Goal: Communication & Community: Answer question/provide support

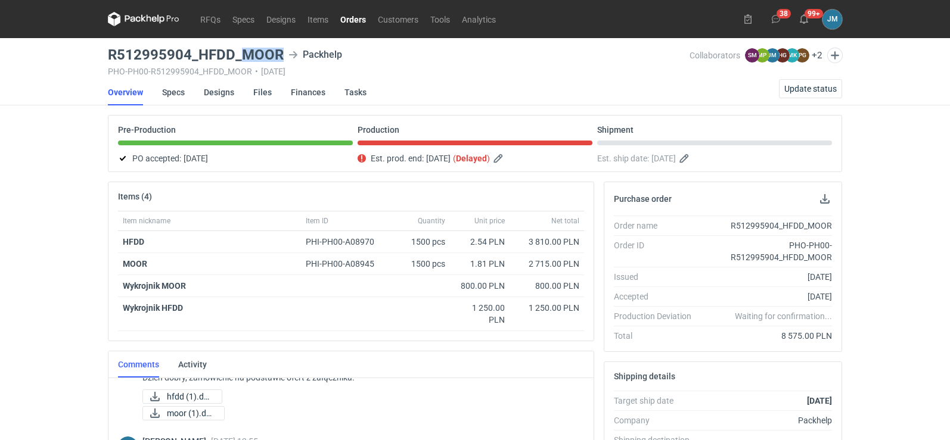
click at [152, 20] on icon at bounding box center [154, 19] width 5 height 5
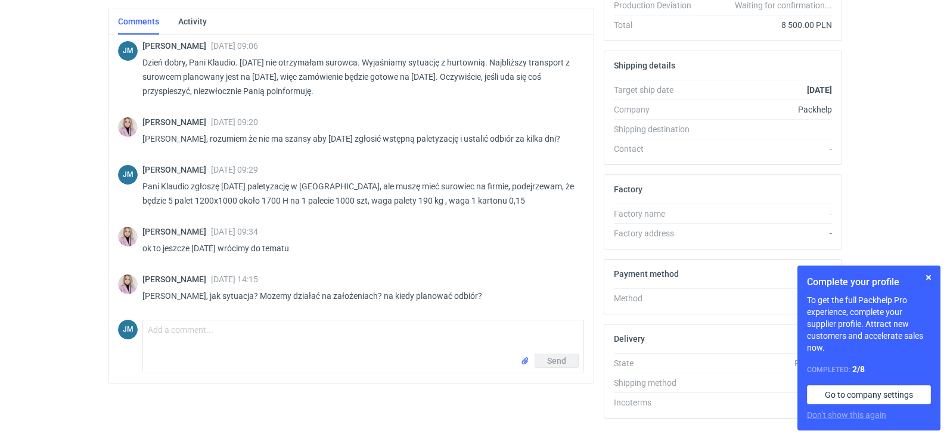
scroll to position [325, 0]
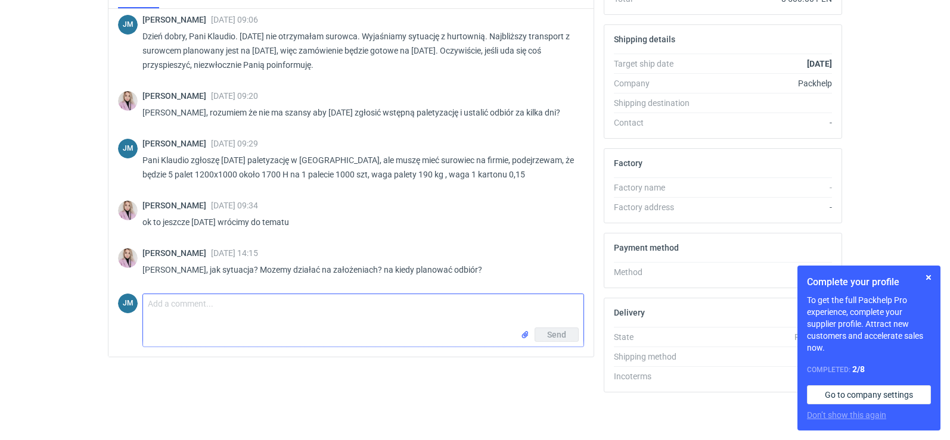
click at [200, 312] on textarea "Comment message" at bounding box center [363, 310] width 440 height 33
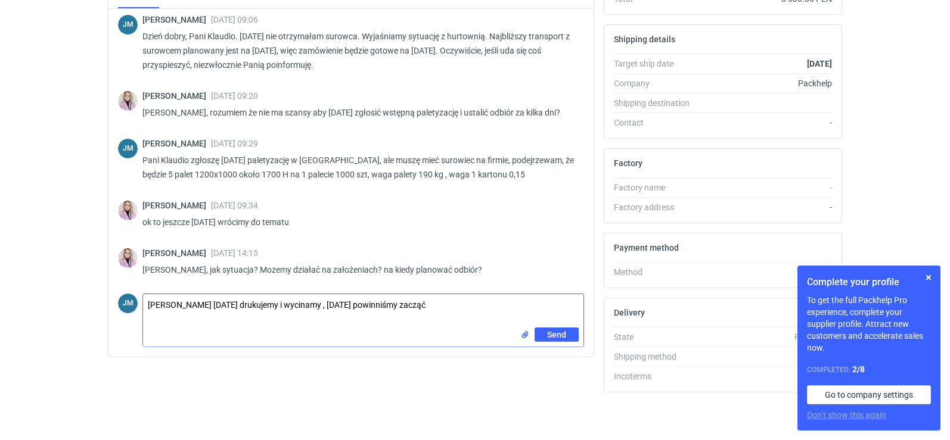
click at [263, 304] on textarea "Panie Klaudio dziś drukujemy i wycinamy , jutro powinniśmy zacząć" at bounding box center [363, 310] width 440 height 33
click at [300, 306] on textarea "Panie Klaudio dziś drukujemy ,wycinamy , jutro powinniśmy zacząć" at bounding box center [363, 310] width 440 height 33
click at [299, 307] on textarea "Panie Klaudio dziś drukujemy ,wycinamy , jutro powinniśmy zacząć" at bounding box center [363, 310] width 440 height 33
click at [455, 305] on textarea "Panie Klaudio dziś drukujemy ,wycinamy i czyścimy, jutro powinniśmy zacząć" at bounding box center [363, 310] width 440 height 33
type textarea "Panie Klaudio dziś drukujemy ,wycinamy i czyścimy, jutro powinniśmy zacząć klei…"
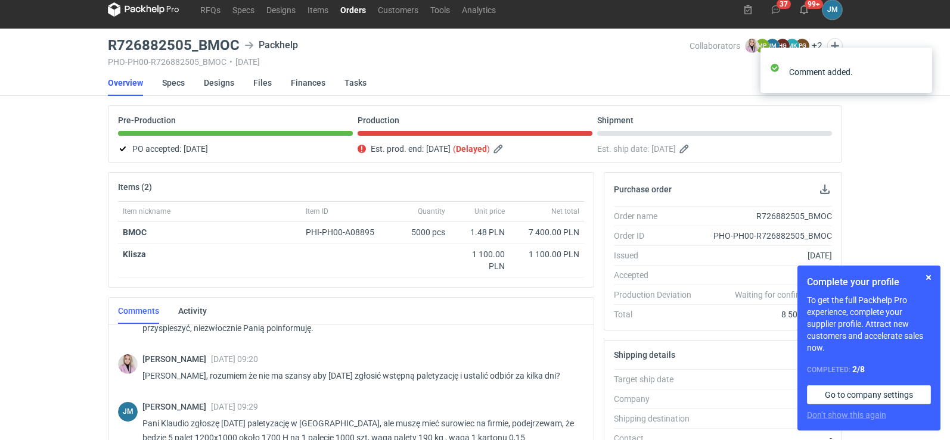
scroll to position [0, 0]
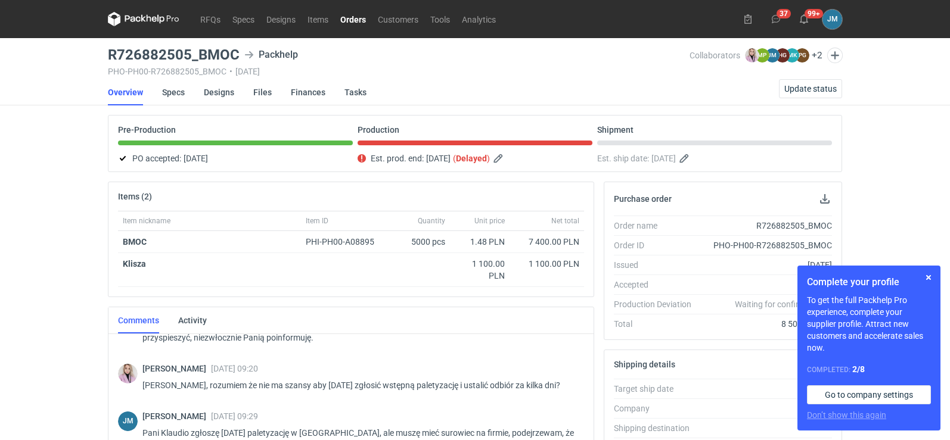
click at [143, 20] on icon at bounding box center [143, 19] width 71 height 14
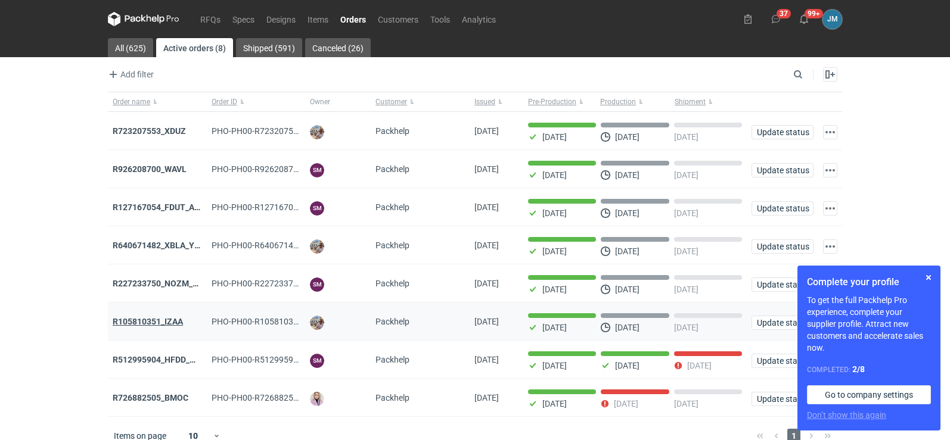
click at [141, 326] on strong "R105810351_IZAA" at bounding box center [148, 322] width 70 height 10
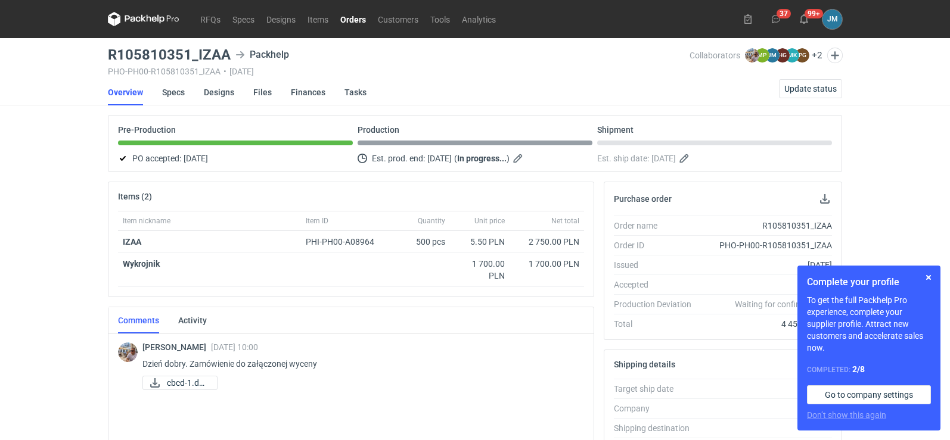
click at [130, 13] on icon at bounding box center [143, 19] width 71 height 14
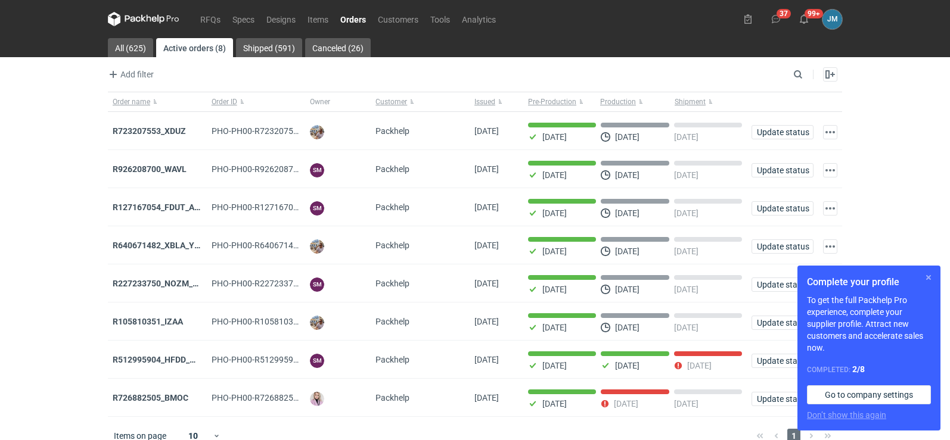
click at [930, 282] on button "button" at bounding box center [928, 277] width 14 height 14
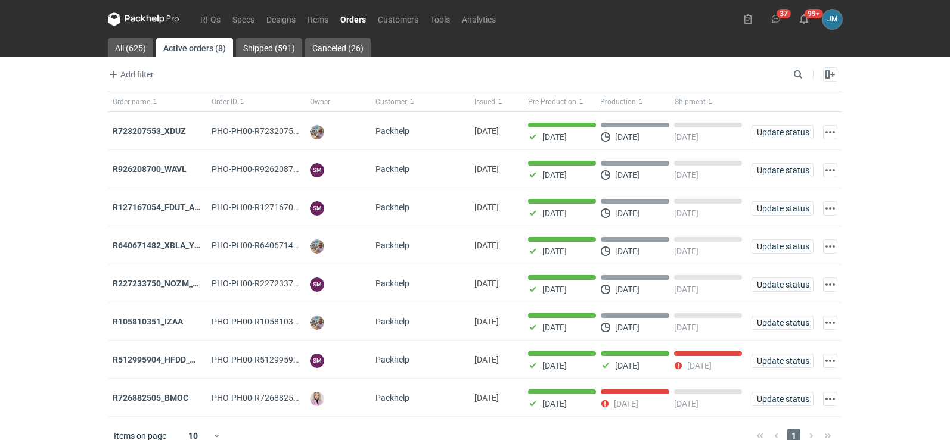
click at [144, 22] on icon at bounding box center [143, 19] width 71 height 14
click at [136, 27] on nav "RFQs Specs Designs Items Orders Customers Tools Analytics" at bounding box center [305, 19] width 394 height 38
click at [154, 26] on icon at bounding box center [143, 19] width 71 height 14
click at [171, 403] on strong "R726882505_BMOC" at bounding box center [151, 398] width 76 height 10
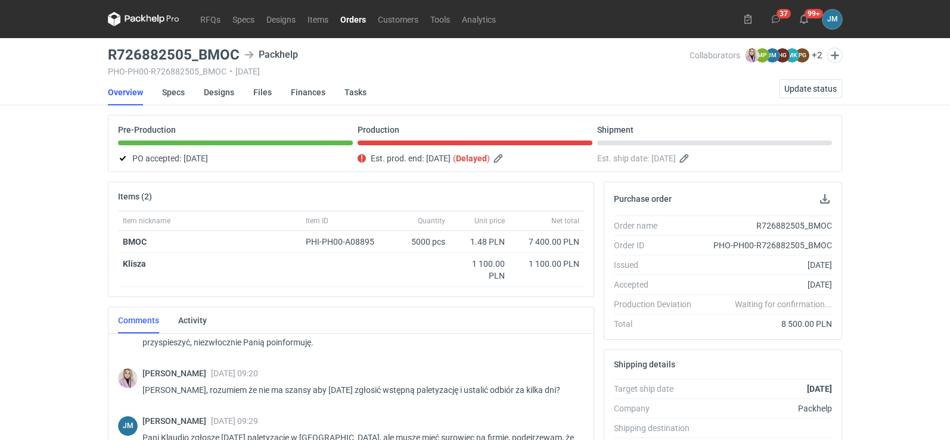
click at [150, 12] on icon at bounding box center [143, 19] width 71 height 14
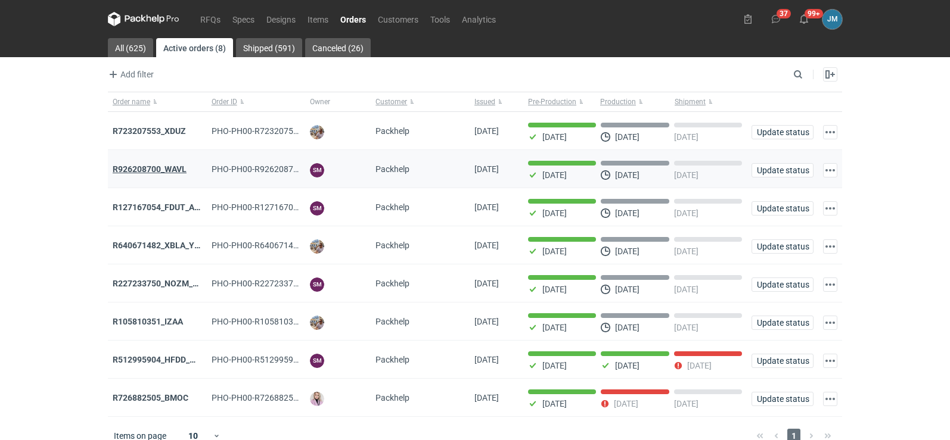
click at [166, 170] on strong "R926208700_WAVL" at bounding box center [150, 169] width 74 height 10
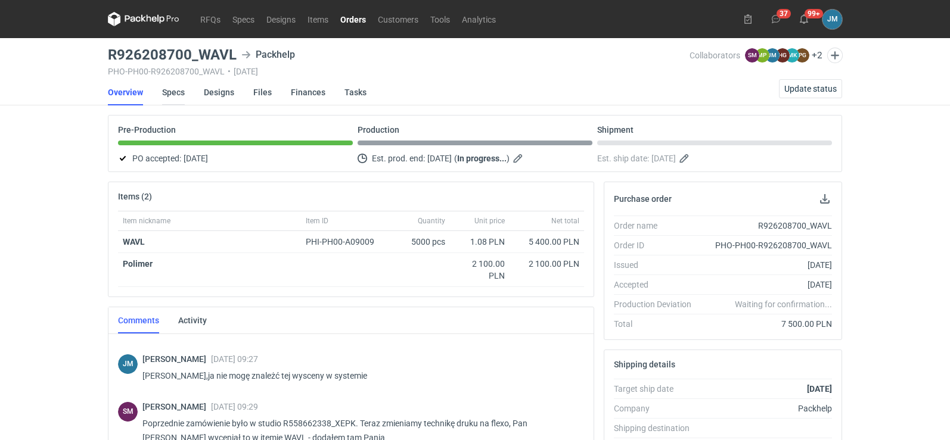
click at [170, 94] on link "Specs" at bounding box center [173, 92] width 23 height 26
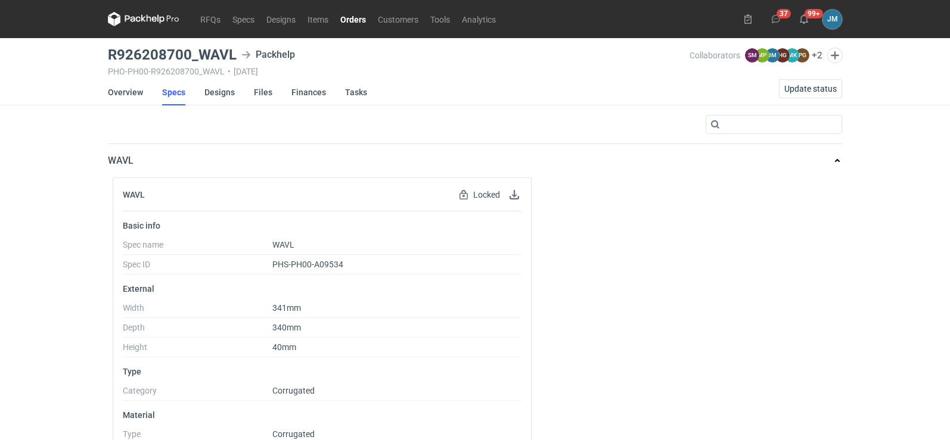
click at [159, 16] on icon at bounding box center [143, 19] width 71 height 14
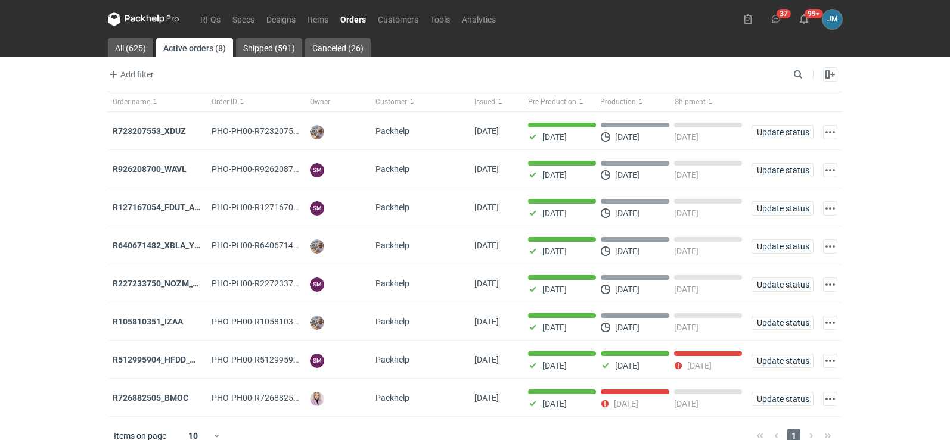
click at [166, 14] on icon at bounding box center [143, 19] width 71 height 14
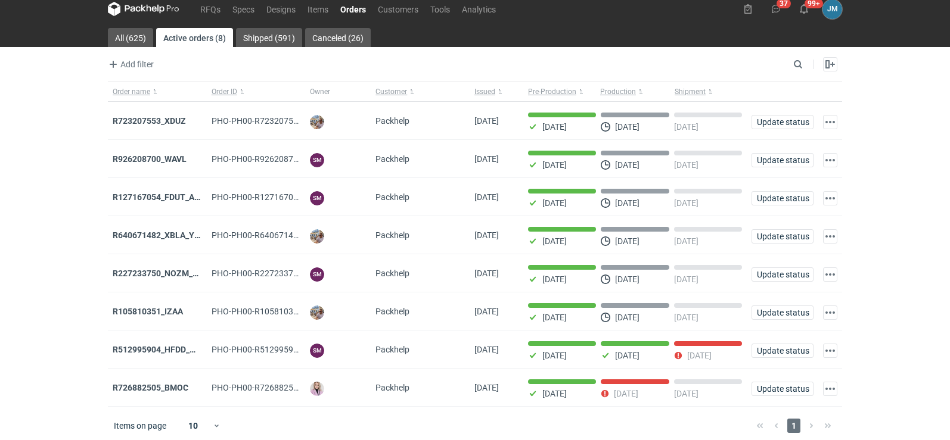
scroll to position [20, 0]
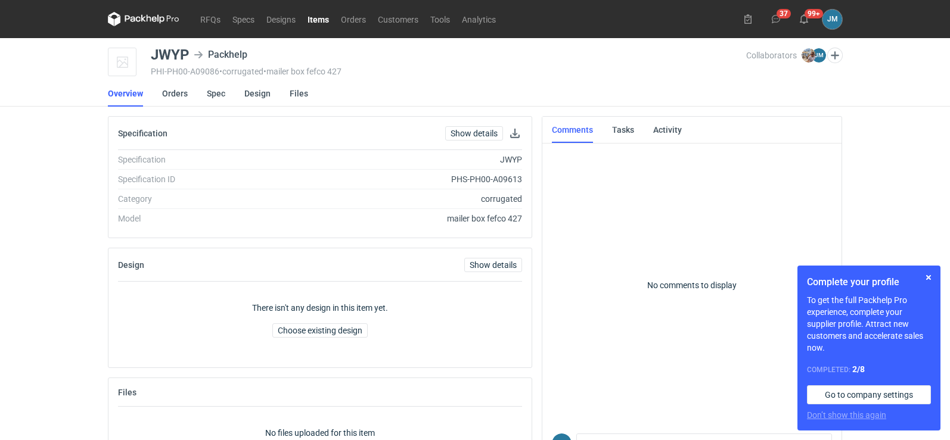
click at [139, 24] on icon at bounding box center [143, 19] width 71 height 14
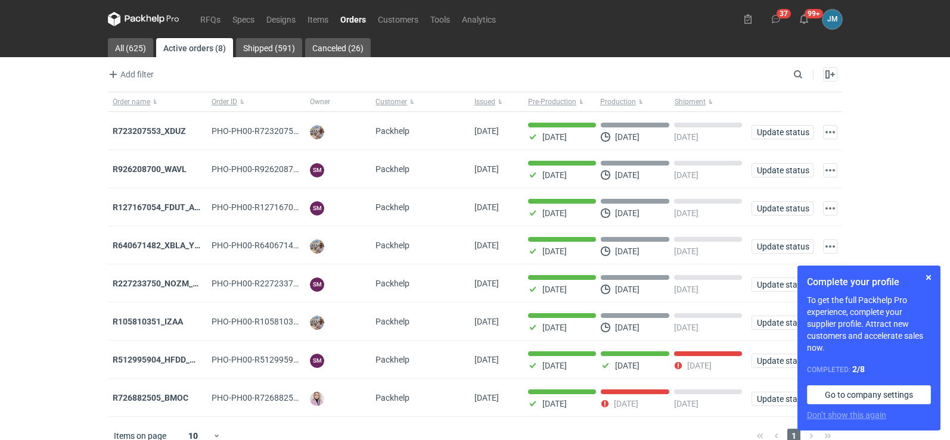
click at [146, 15] on icon at bounding box center [143, 19] width 71 height 14
click at [928, 281] on button "button" at bounding box center [928, 277] width 14 height 14
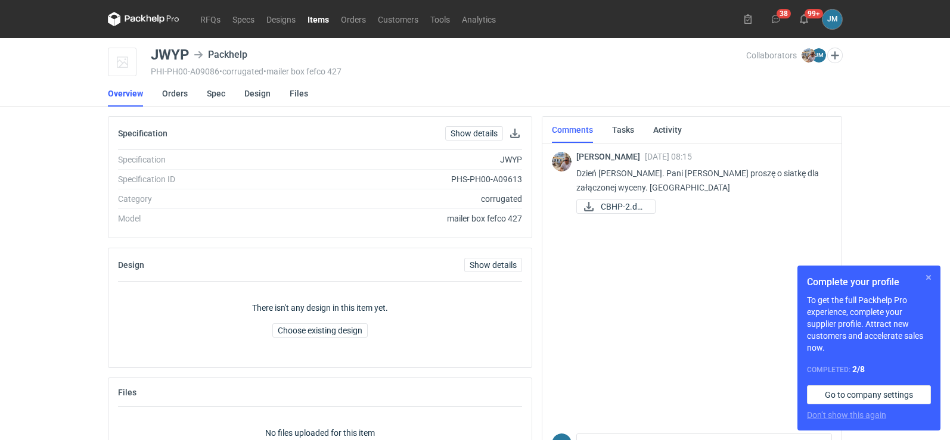
click at [931, 282] on button "button" at bounding box center [928, 277] width 14 height 14
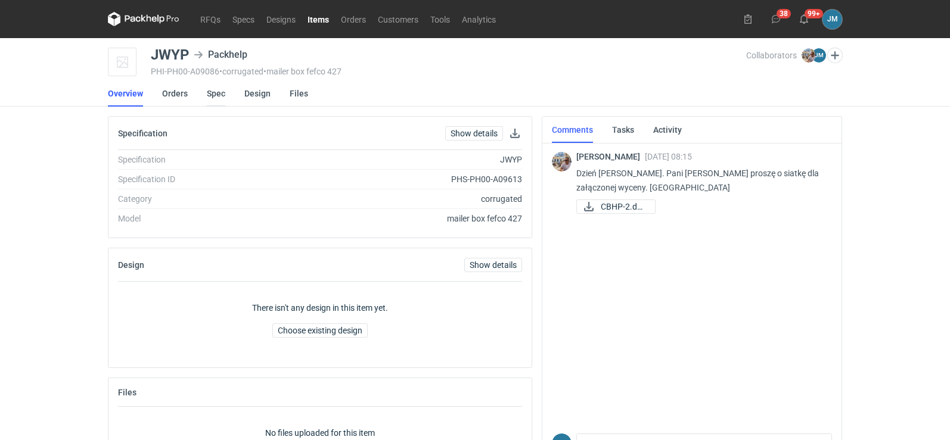
click at [215, 98] on link "Spec" at bounding box center [216, 93] width 18 height 26
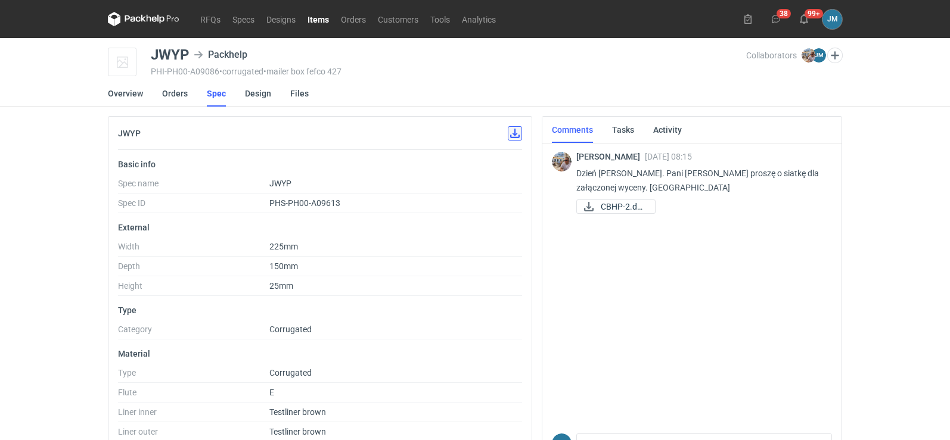
click at [517, 139] on button "button" at bounding box center [515, 133] width 14 height 14
click at [252, 94] on link "Design" at bounding box center [258, 93] width 26 height 26
click at [598, 203] on link "CBHP-2.docx" at bounding box center [615, 207] width 79 height 14
click at [516, 136] on button "button" at bounding box center [515, 133] width 14 height 14
click at [449, 187] on dd "JWYP" at bounding box center [395, 186] width 253 height 15
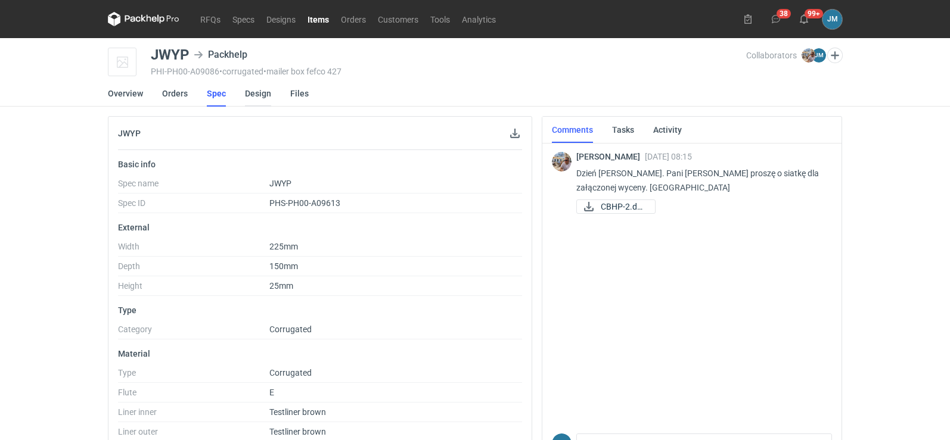
click at [255, 94] on link "Design" at bounding box center [258, 93] width 26 height 26
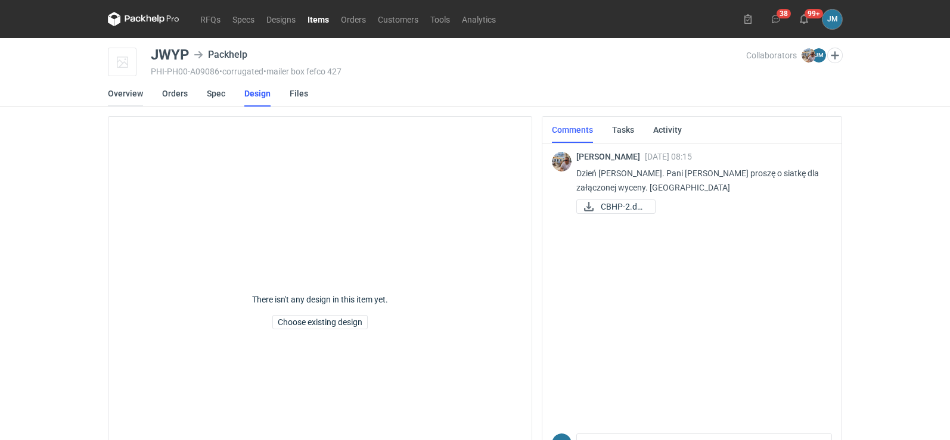
click at [119, 96] on link "Overview" at bounding box center [125, 93] width 35 height 26
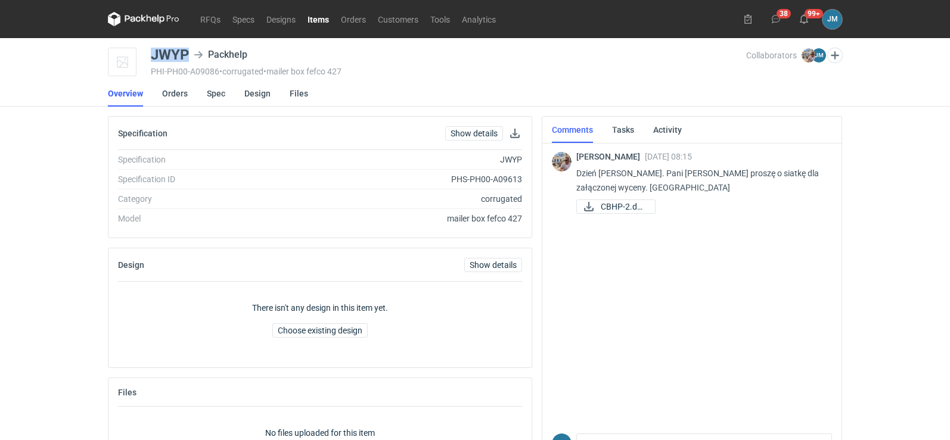
drag, startPoint x: 189, startPoint y: 57, endPoint x: 142, endPoint y: 55, distance: 46.5
click at [142, 55] on div "JWYP Packhelp PHI-PH00-A09086 • corrugated • mailer box fefco 427 Collaborators…" at bounding box center [475, 63] width 734 height 30
copy div "JWYP"
click at [632, 203] on span "CBHP-2.docx" at bounding box center [622, 206] width 45 height 13
click at [264, 94] on link "Design" at bounding box center [257, 93] width 26 height 26
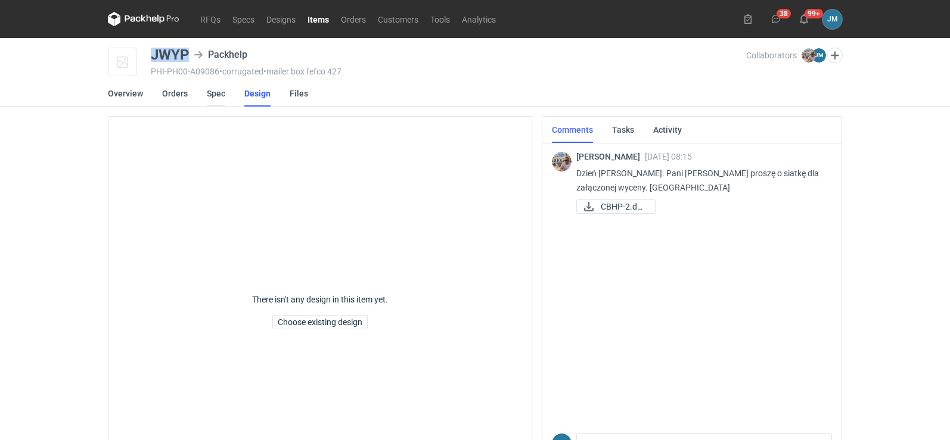
click at [216, 97] on link "Spec" at bounding box center [216, 93] width 18 height 26
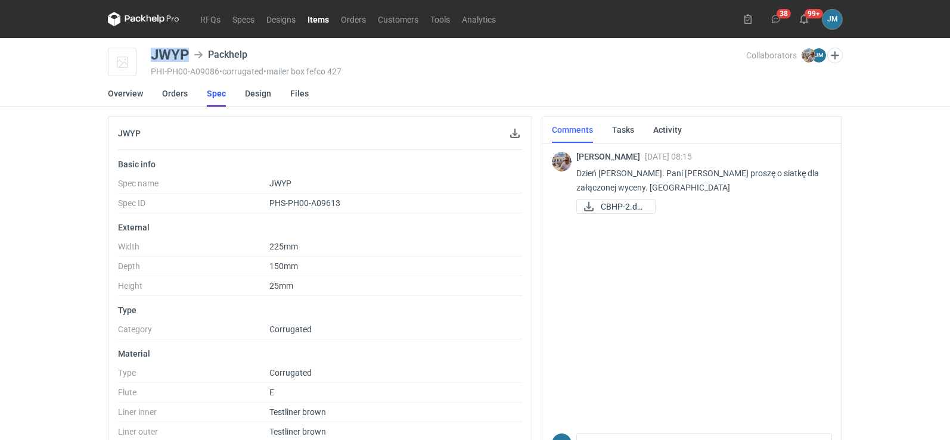
scroll to position [283, 0]
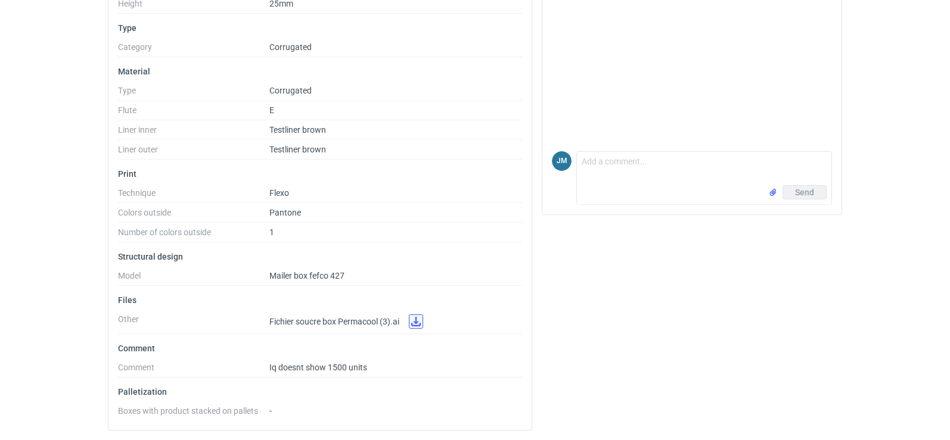
click at [421, 322] on link at bounding box center [416, 322] width 14 height 14
click at [418, 323] on link at bounding box center [416, 322] width 14 height 14
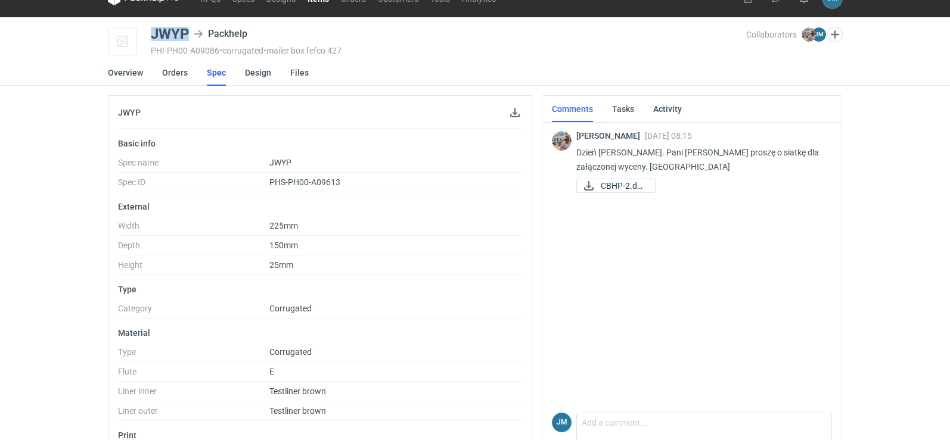
scroll to position [0, 0]
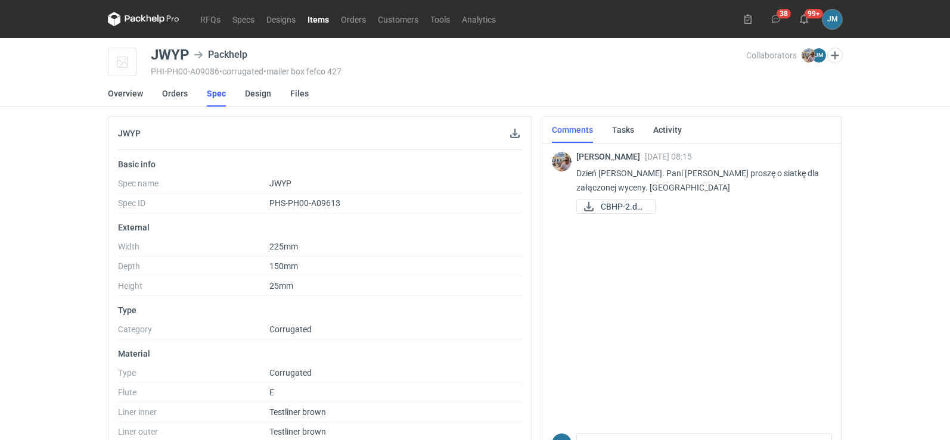
click at [195, 10] on nav "RFQs Specs Designs Items Orders Customers Tools Analytics" at bounding box center [305, 19] width 394 height 38
click at [214, 23] on link "RFQs" at bounding box center [210, 19] width 32 height 14
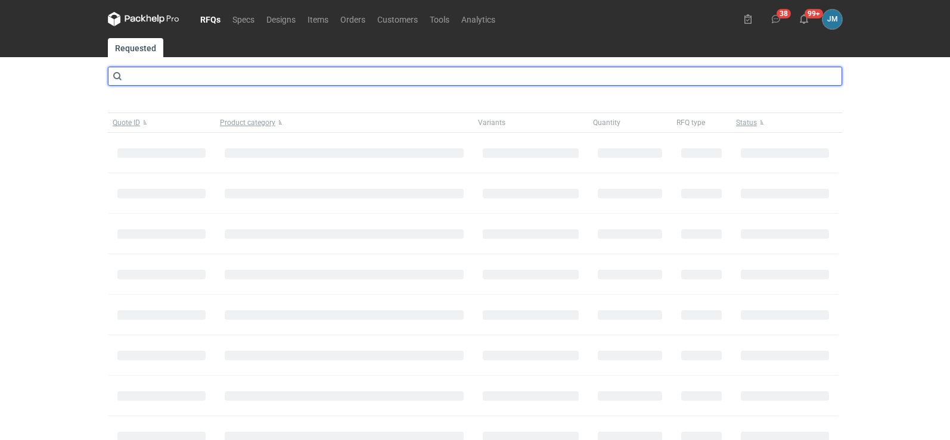
click at [194, 76] on input "text" at bounding box center [475, 76] width 734 height 19
type input "cbhp"
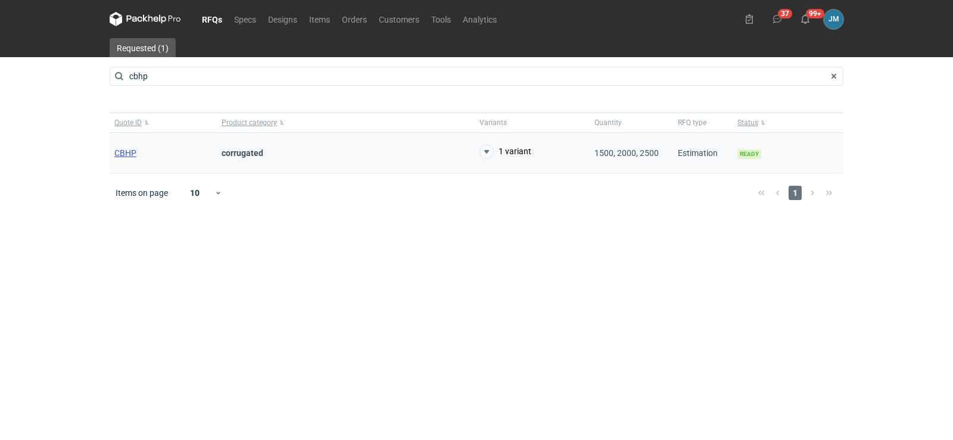
click at [125, 152] on span "CBHP" at bounding box center [125, 153] width 22 height 10
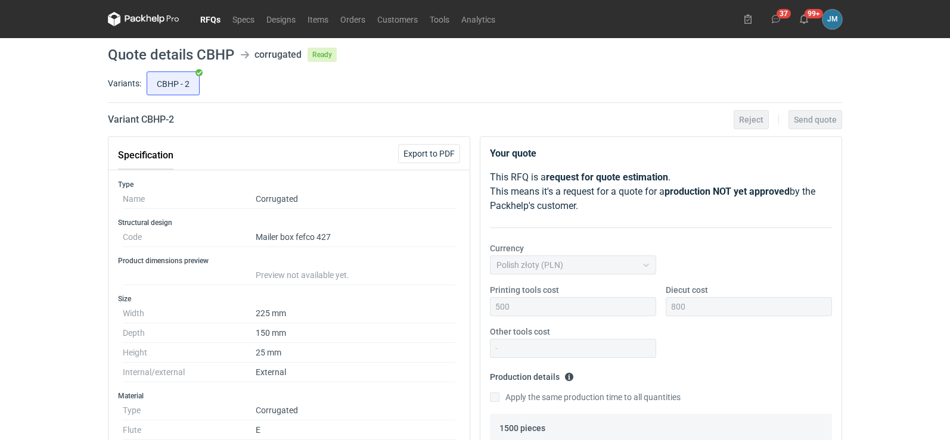
scroll to position [477, 0]
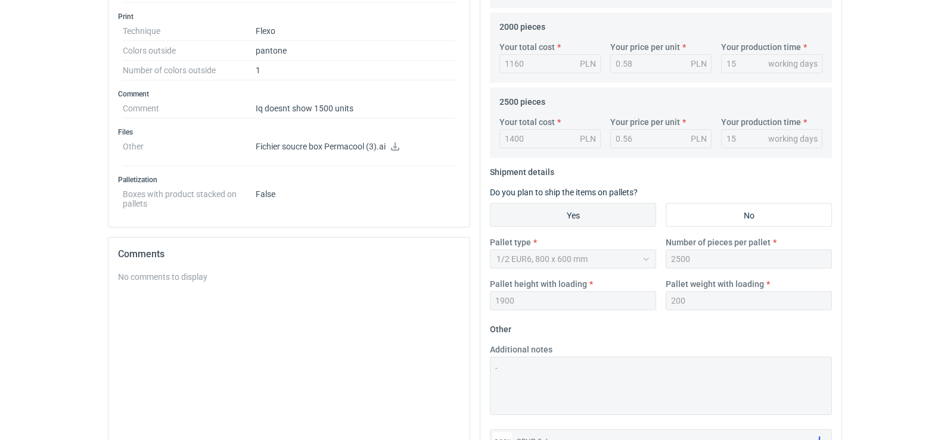
click at [399, 147] on icon at bounding box center [395, 146] width 10 height 8
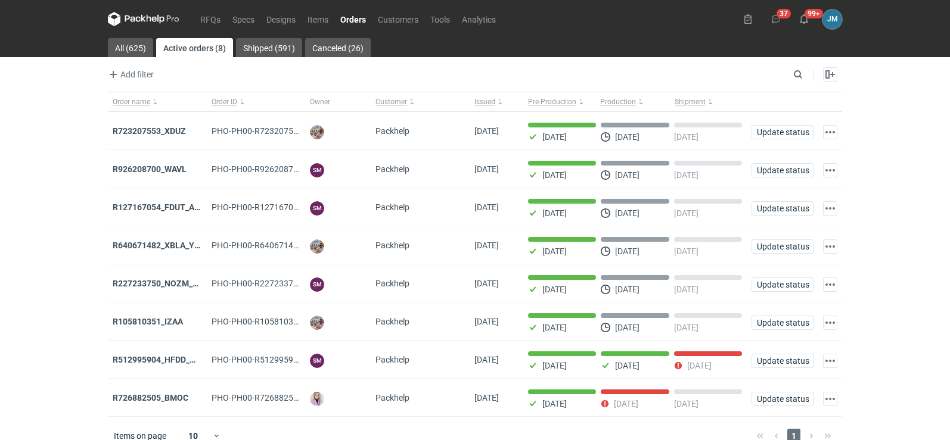
scroll to position [20, 0]
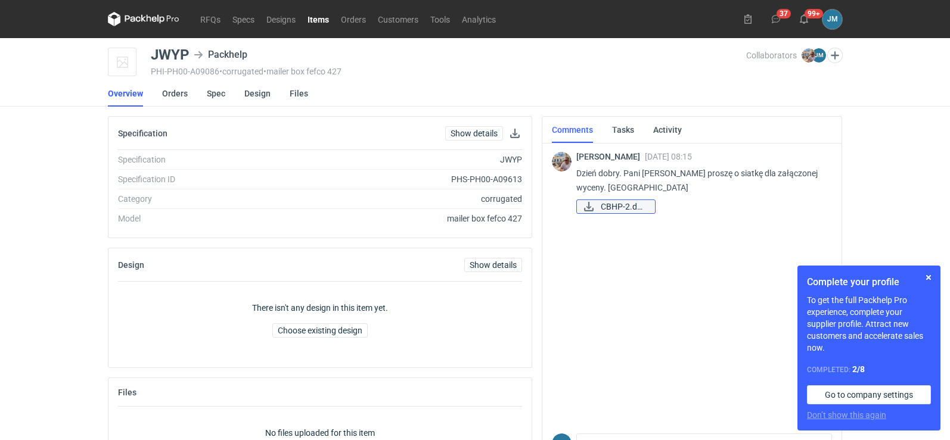
click at [603, 207] on span "CBHP-2.docx" at bounding box center [622, 206] width 45 height 13
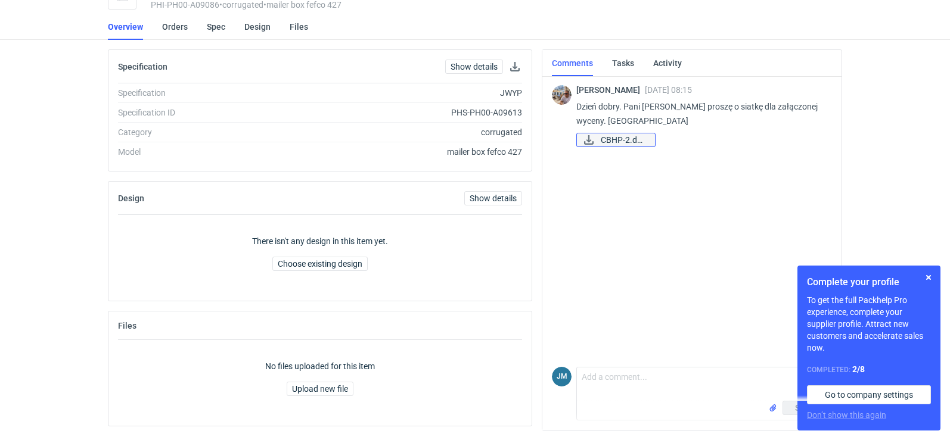
click at [617, 144] on span "CBHP-2.docx" at bounding box center [622, 139] width 45 height 13
click at [624, 382] on textarea "Comment message" at bounding box center [704, 384] width 254 height 33
type textarea "Proszę o przesłanie Panstawa siatki"
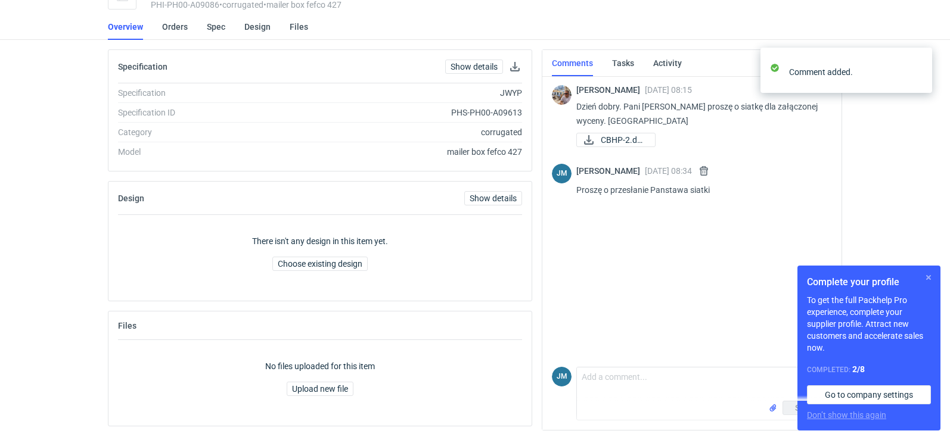
click at [929, 281] on button "button" at bounding box center [928, 277] width 14 height 14
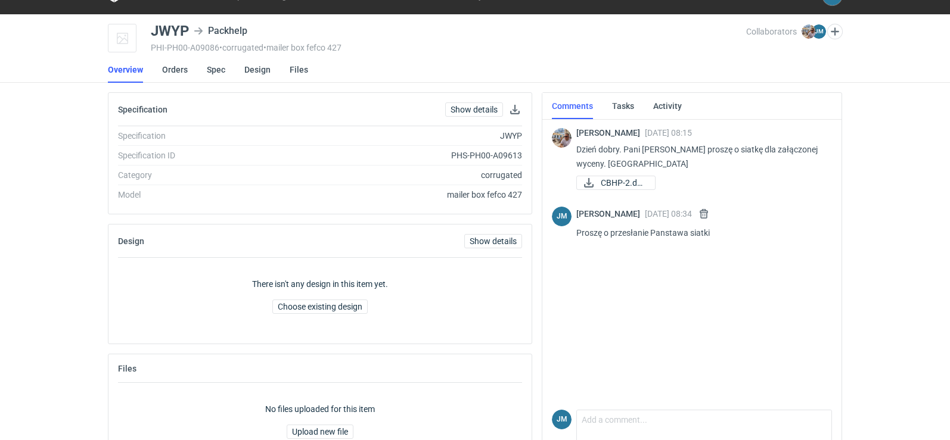
scroll to position [0, 0]
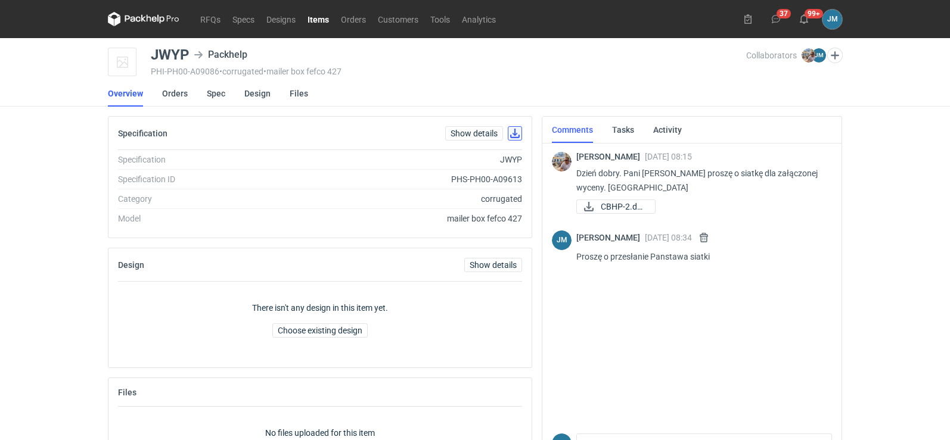
click at [508, 132] on button "button" at bounding box center [515, 133] width 14 height 14
click at [172, 95] on link "Orders" at bounding box center [175, 93] width 26 height 26
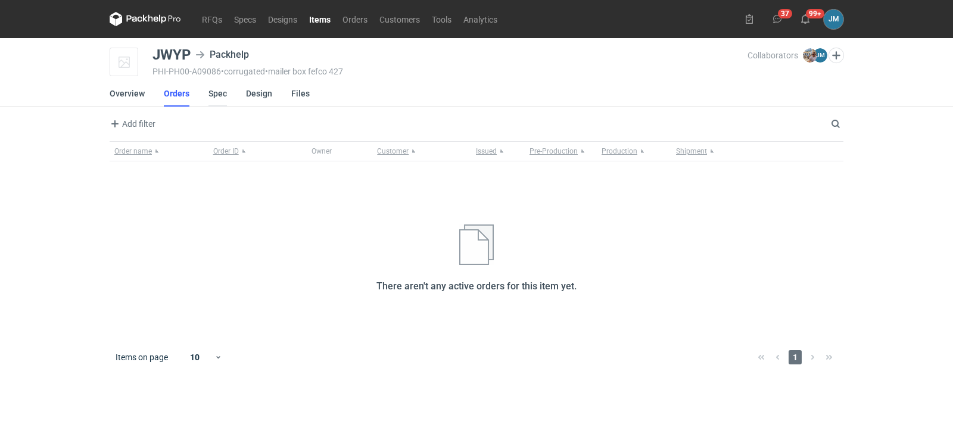
click at [209, 94] on link "Spec" at bounding box center [217, 93] width 18 height 26
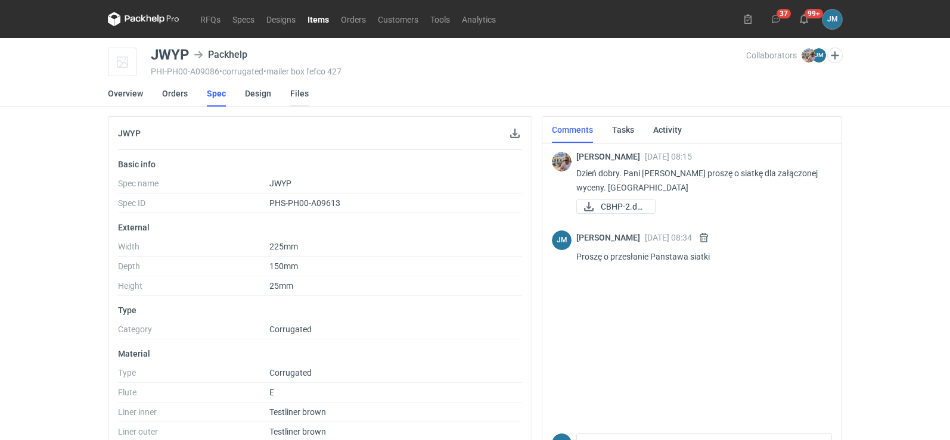
click at [300, 93] on link "Files" at bounding box center [299, 93] width 18 height 26
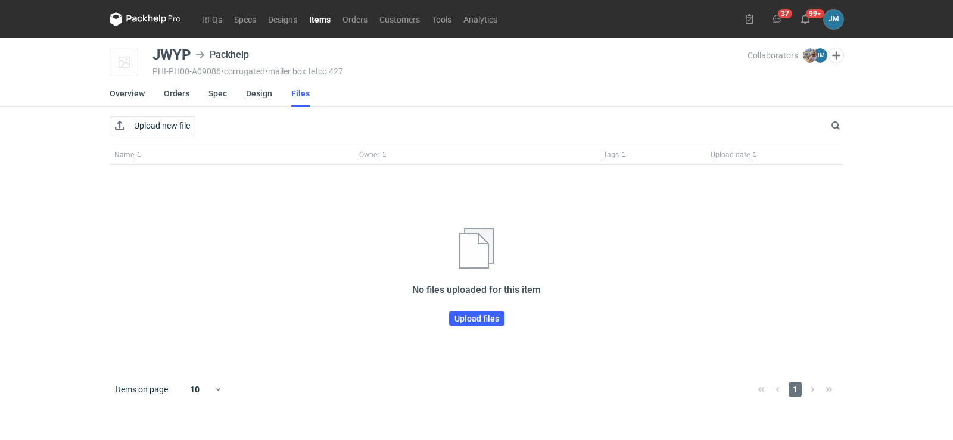
click at [142, 15] on icon at bounding box center [145, 19] width 71 height 14
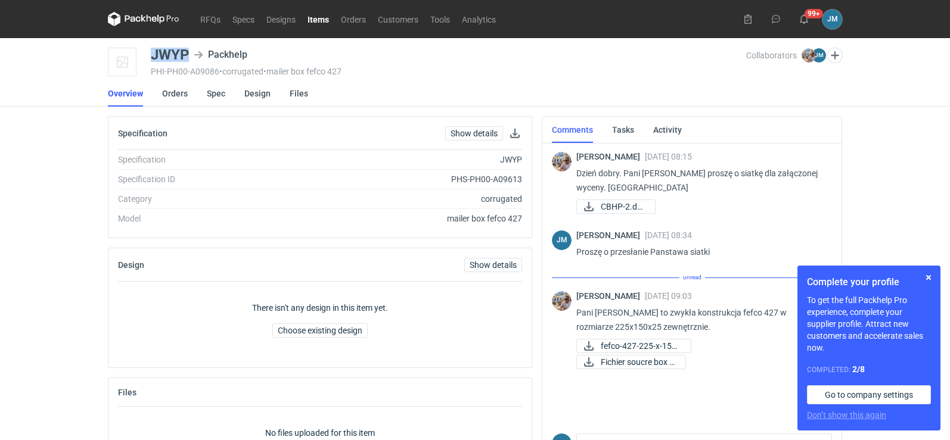
drag, startPoint x: 191, startPoint y: 55, endPoint x: 150, endPoint y: 51, distance: 41.3
click at [150, 51] on div "JWYP Packhelp PHI-PH00-A09086 • corrugated • mailer box fefco 427 Collaborators…" at bounding box center [475, 63] width 734 height 30
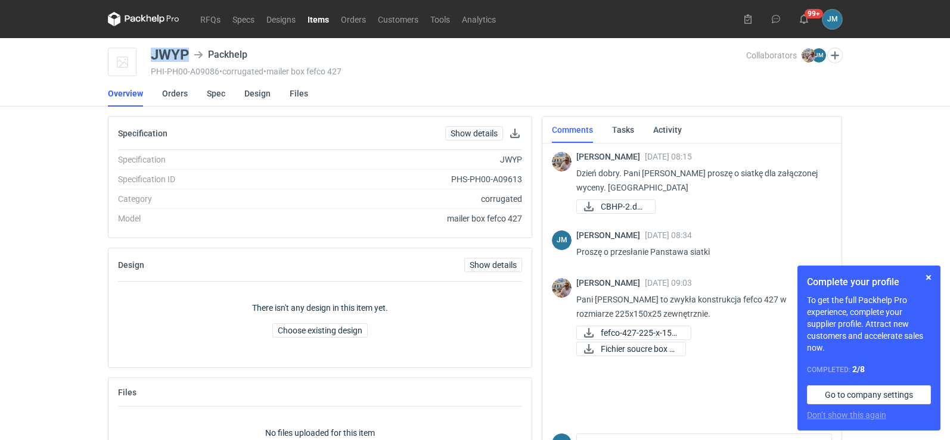
copy div "JWYP"
click at [587, 392] on div "[PERSON_NAME] [DATE] 08:15 Dzień dobry. Pani [PERSON_NAME] proszę o siatkę dla …" at bounding box center [692, 285] width 280 height 288
click at [928, 280] on button "button" at bounding box center [928, 277] width 14 height 14
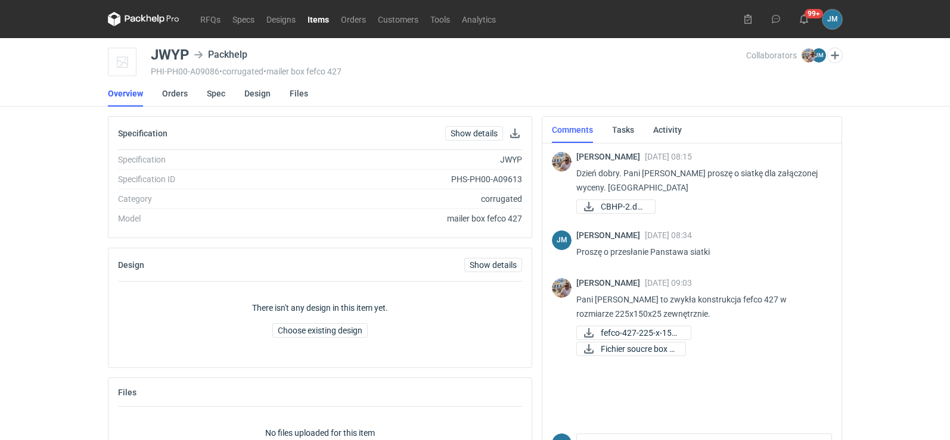
scroll to position [67, 0]
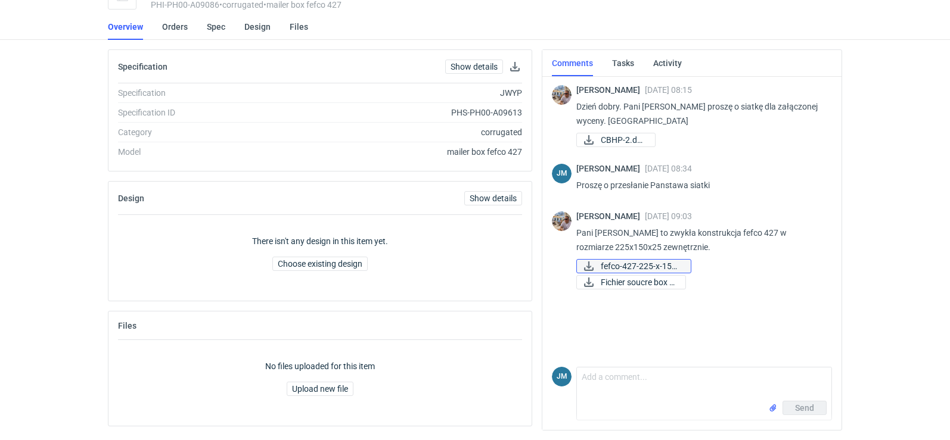
click at [659, 269] on span "fefco-427-225-x-150-..." at bounding box center [640, 266] width 80 height 13
click at [649, 287] on span "Fichier soucre box P..." at bounding box center [637, 282] width 75 height 13
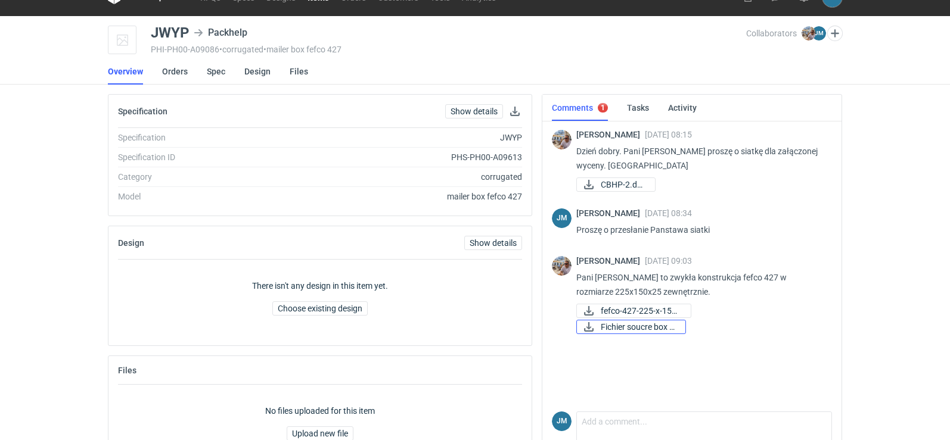
scroll to position [0, 0]
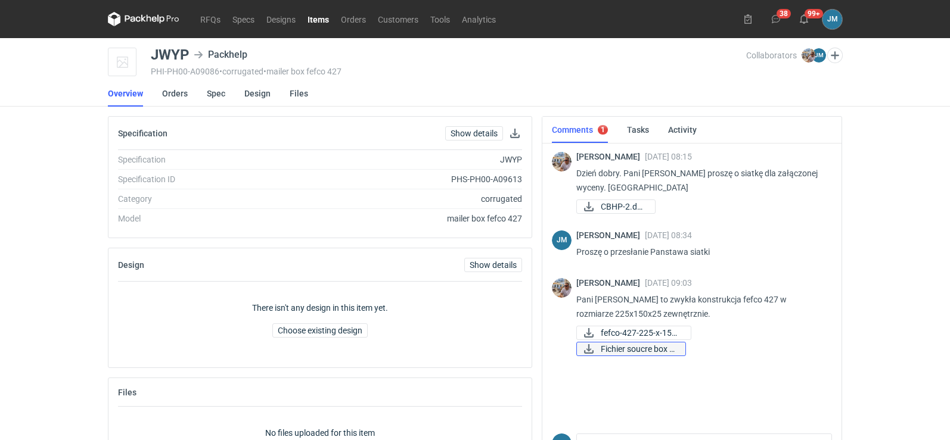
click at [673, 347] on span "Fichier soucre box P..." at bounding box center [637, 349] width 75 height 13
click at [531, 255] on div "Design Show details There isn't any design in this item yet. Choose existing de…" at bounding box center [320, 308] width 424 height 120
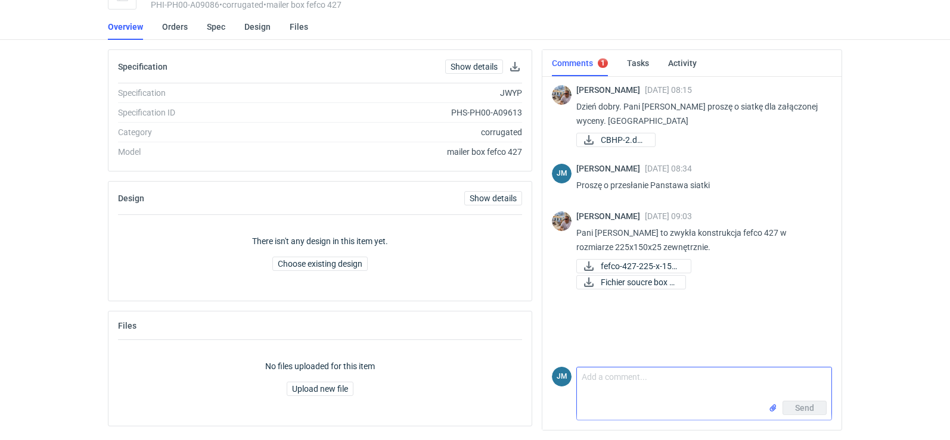
click at [630, 371] on textarea "Comment message" at bounding box center [704, 384] width 254 height 33
type textarea "dziękuje"
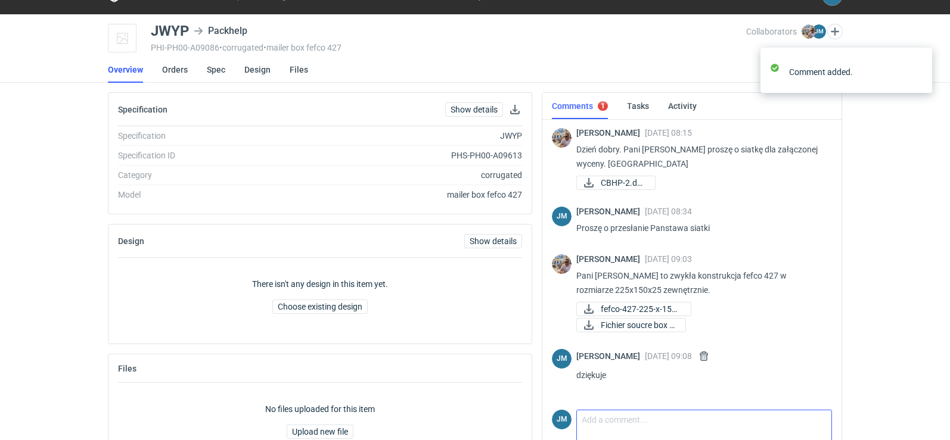
scroll to position [0, 0]
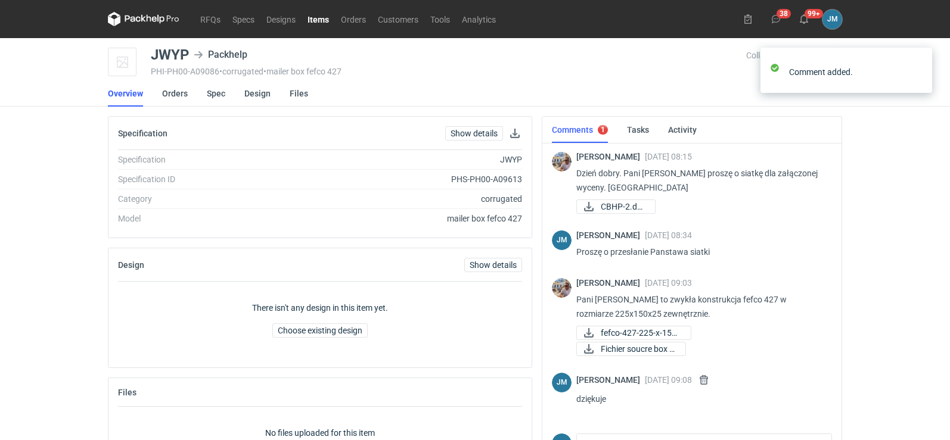
click at [135, 21] on icon at bounding box center [143, 19] width 71 height 14
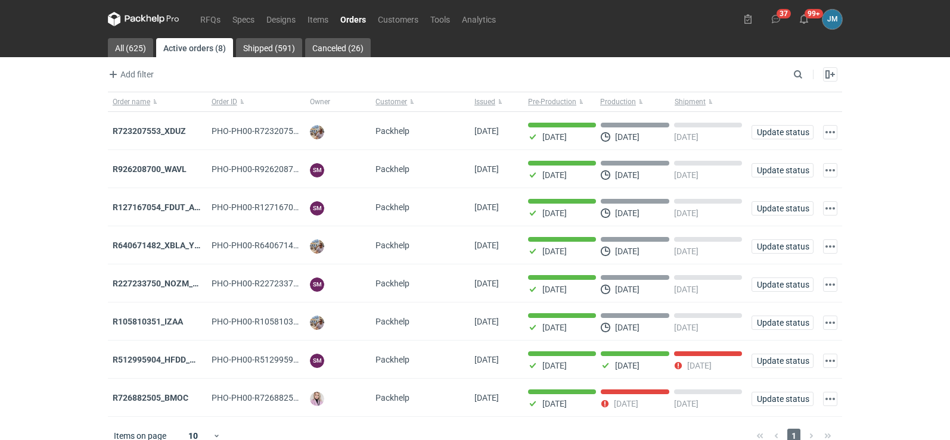
click at [150, 23] on icon at bounding box center [143, 19] width 71 height 14
click at [136, 17] on icon at bounding box center [143, 19] width 71 height 14
